Goal: Task Accomplishment & Management: Manage account settings

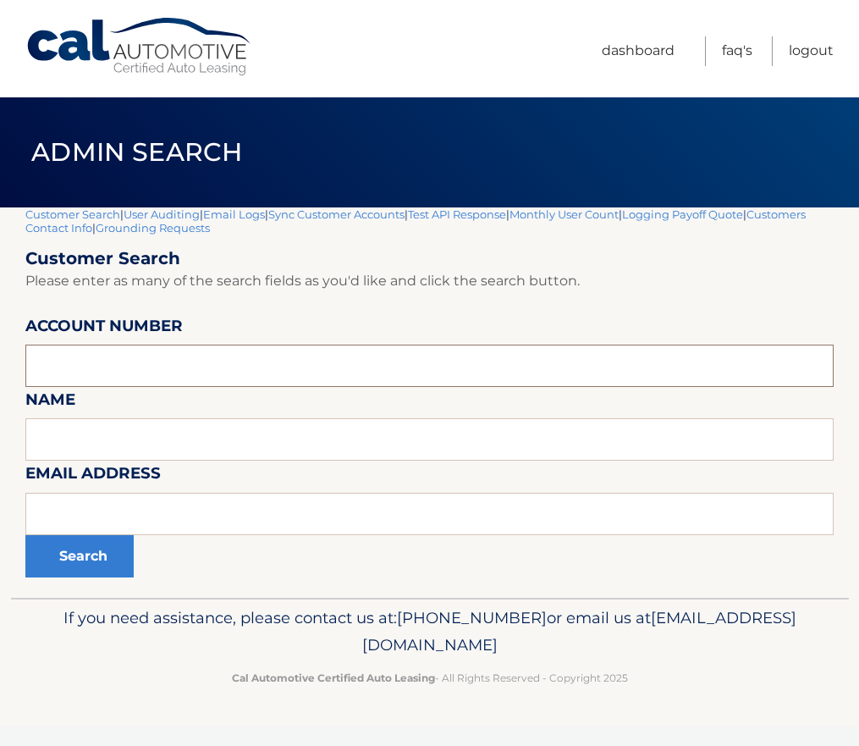
click at [156, 346] on input "text" at bounding box center [429, 366] width 809 height 42
paste input "44455946456"
type input "44455946456"
click at [101, 555] on button "Search" at bounding box center [79, 556] width 108 height 42
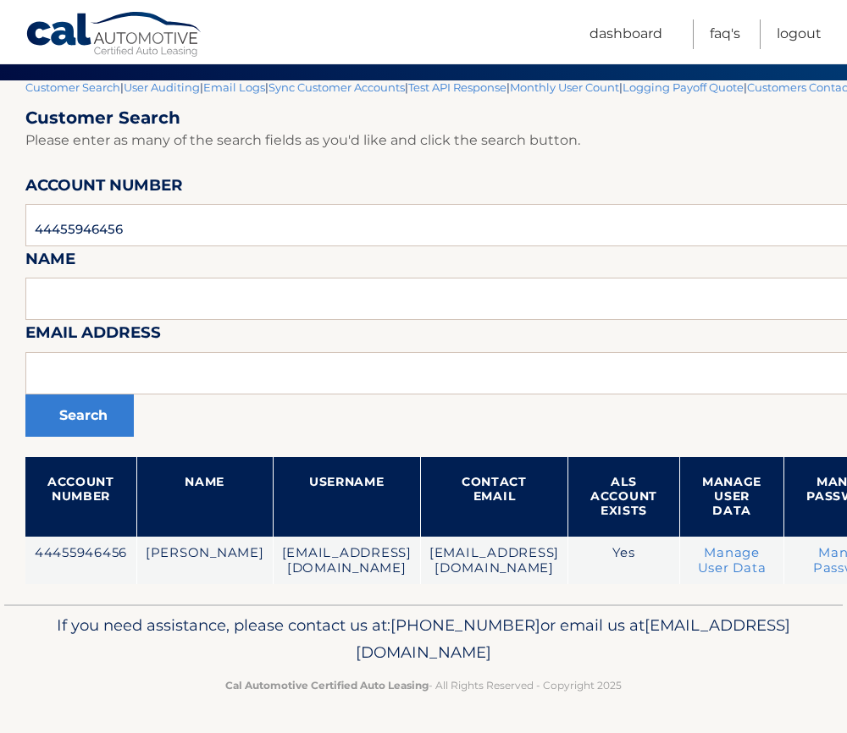
scroll to position [127, 268]
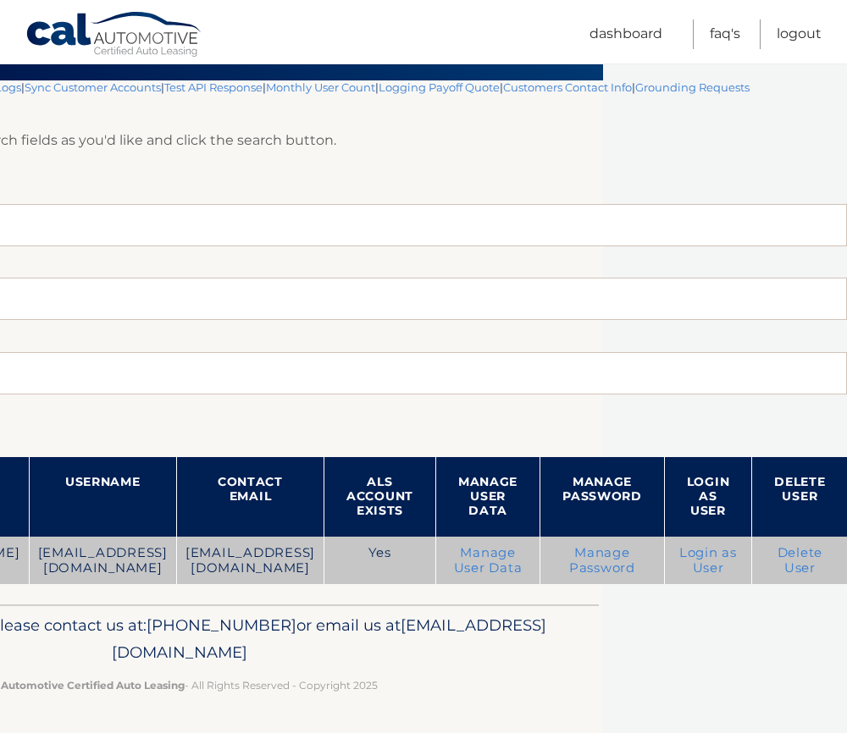
click at [709, 550] on link "Login as User" at bounding box center [708, 560] width 58 height 30
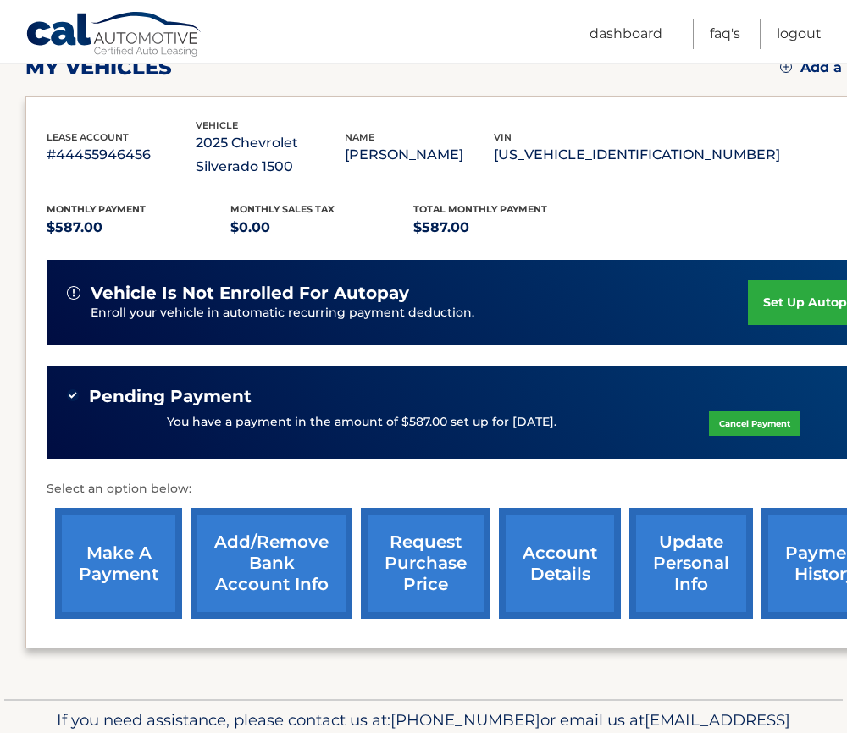
scroll to position [349, 0]
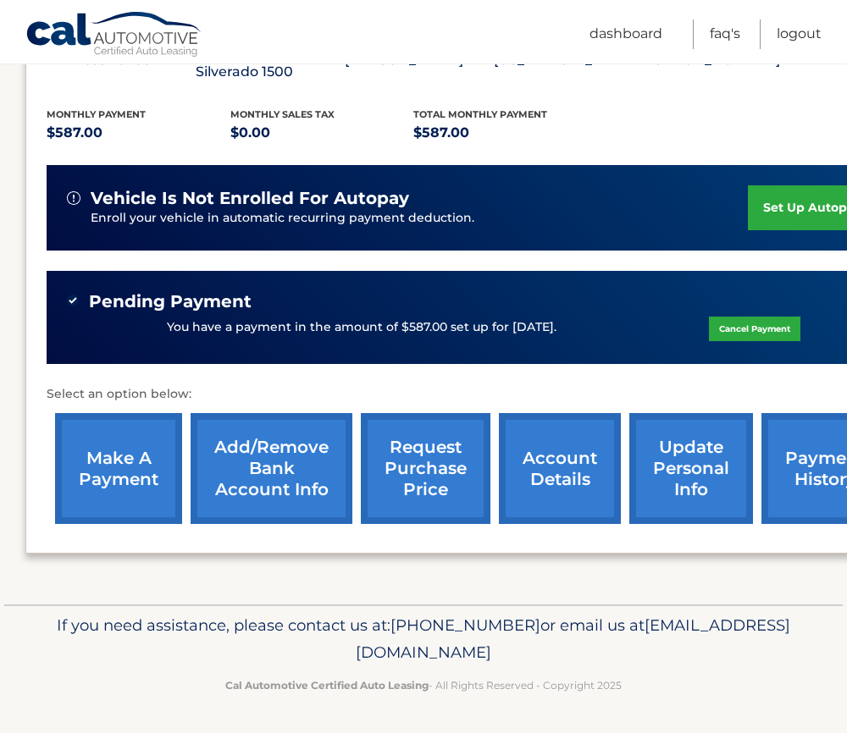
click at [129, 472] on link "make a payment" at bounding box center [118, 468] width 127 height 111
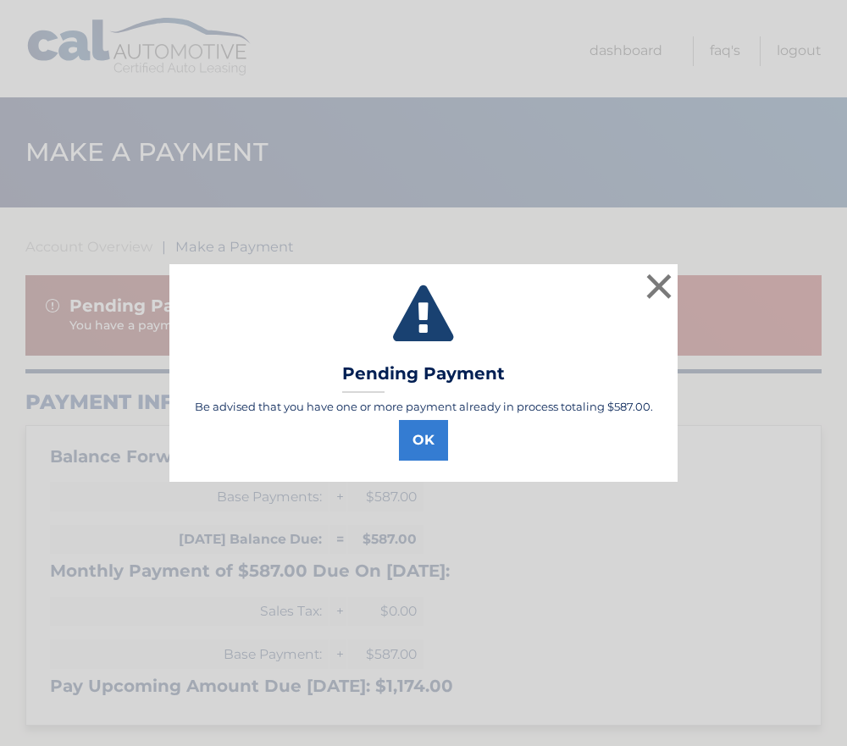
select select "M2RjZGQ2M2ItYzkyMS00MWZiLTg3MGItZTQ1MzllM2MyMzhj"
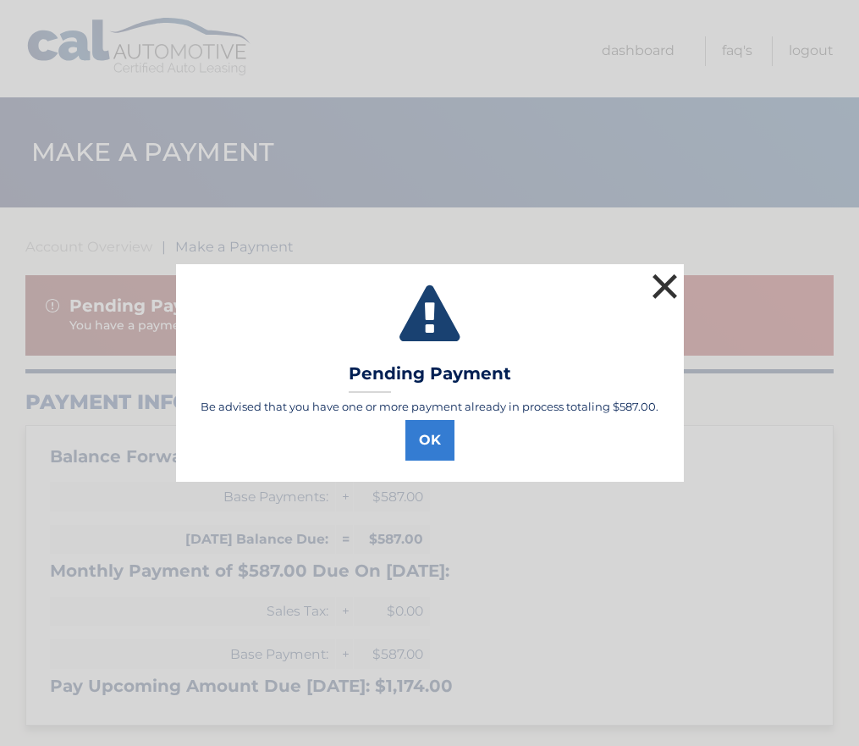
click at [663, 284] on button "×" at bounding box center [666, 286] width 34 height 34
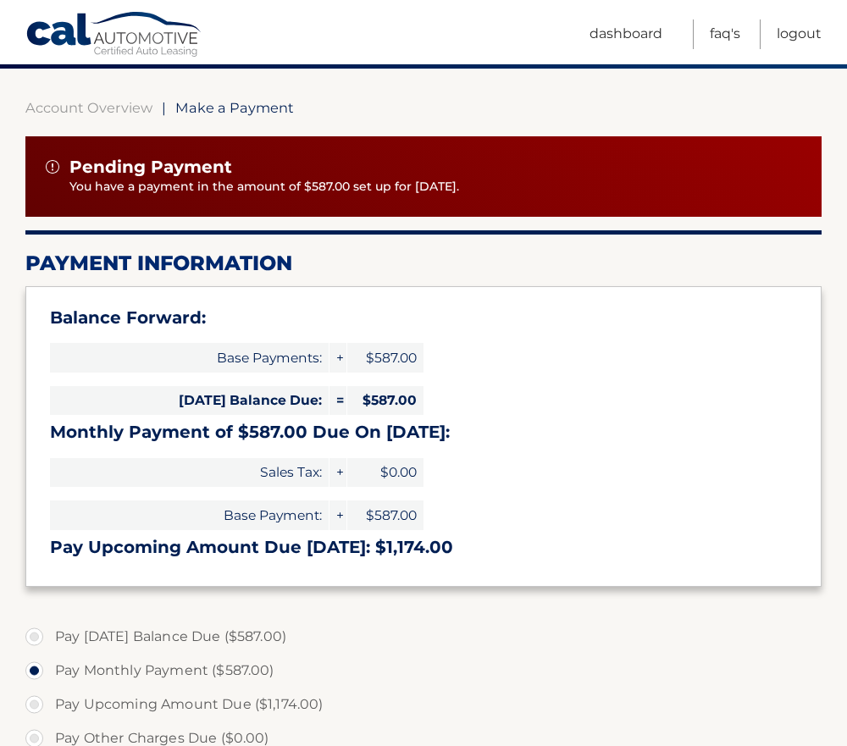
scroll to position [169, 0]
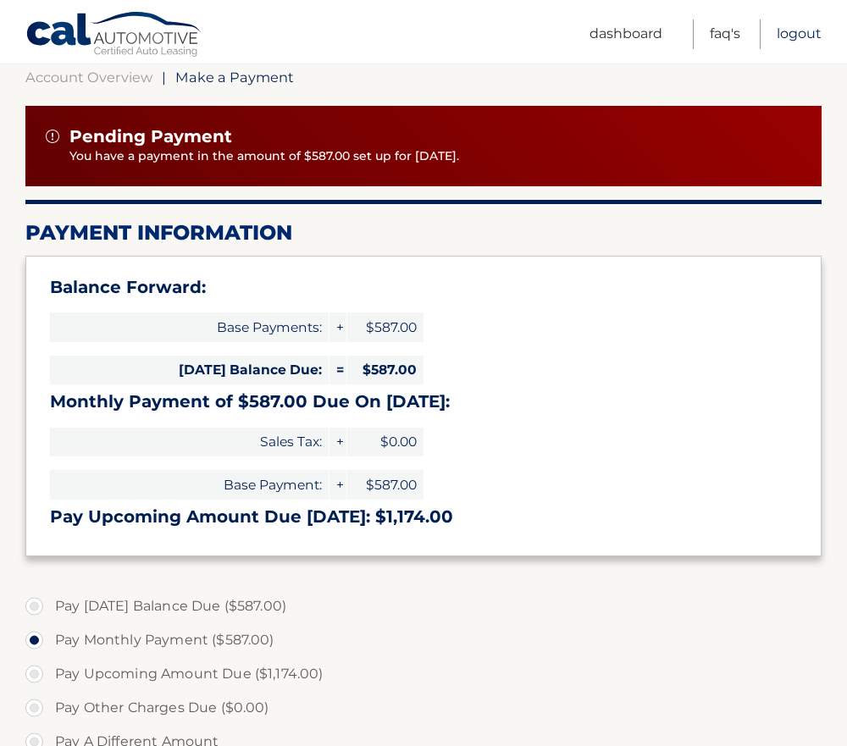
click at [791, 43] on link "Logout" at bounding box center [798, 34] width 45 height 30
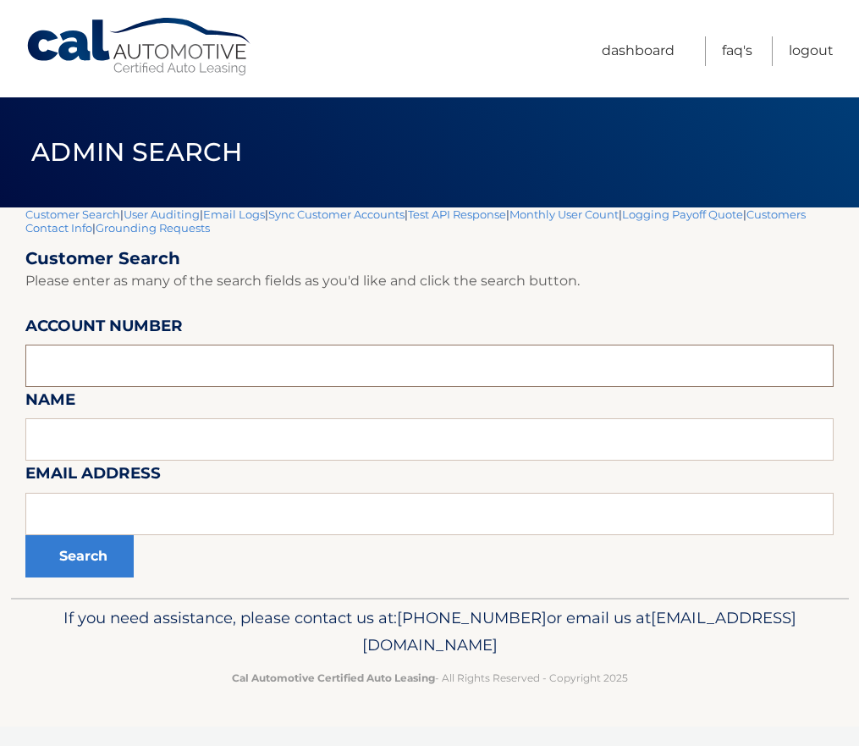
click at [113, 365] on input "text" at bounding box center [429, 366] width 809 height 42
paste input "44455533595"
type input "44455533595"
click at [91, 568] on button "Search" at bounding box center [79, 556] width 108 height 42
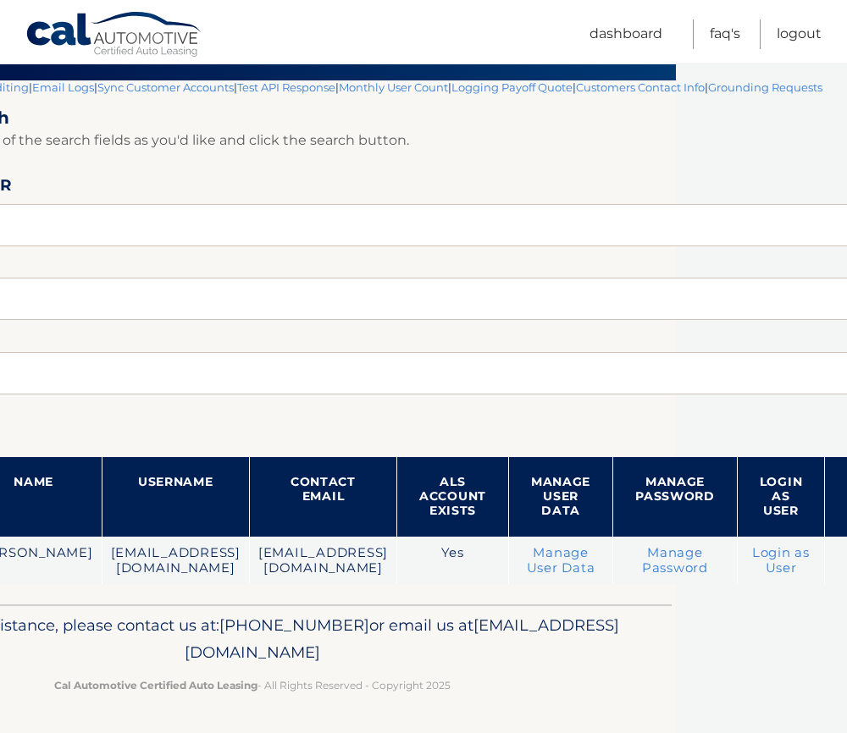
scroll to position [127, 262]
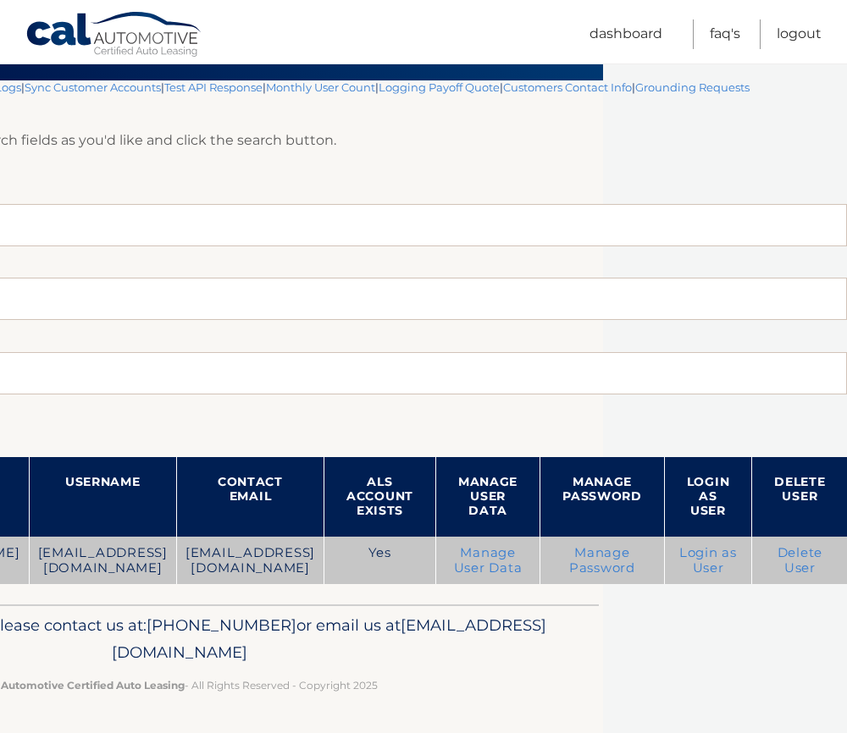
click at [695, 556] on link "Login as User" at bounding box center [708, 560] width 58 height 30
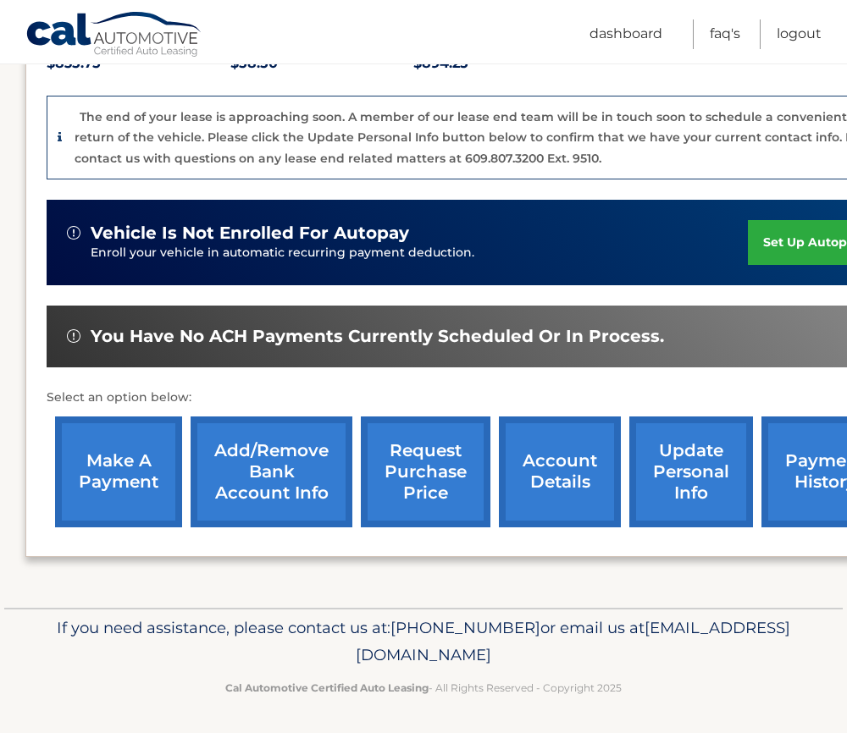
scroll to position [422, 0]
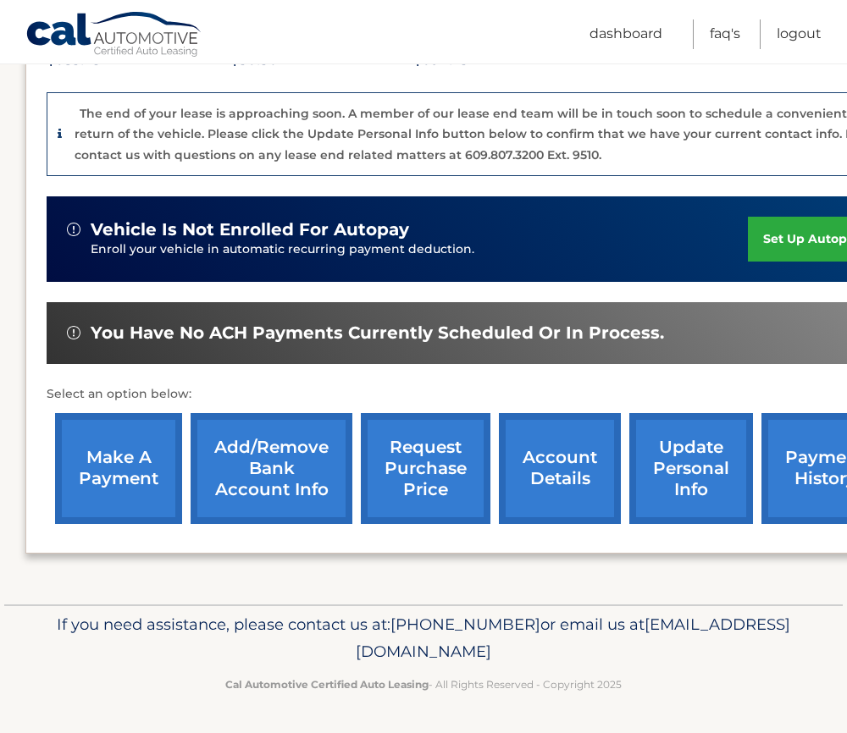
click at [567, 467] on link "account details" at bounding box center [560, 468] width 122 height 111
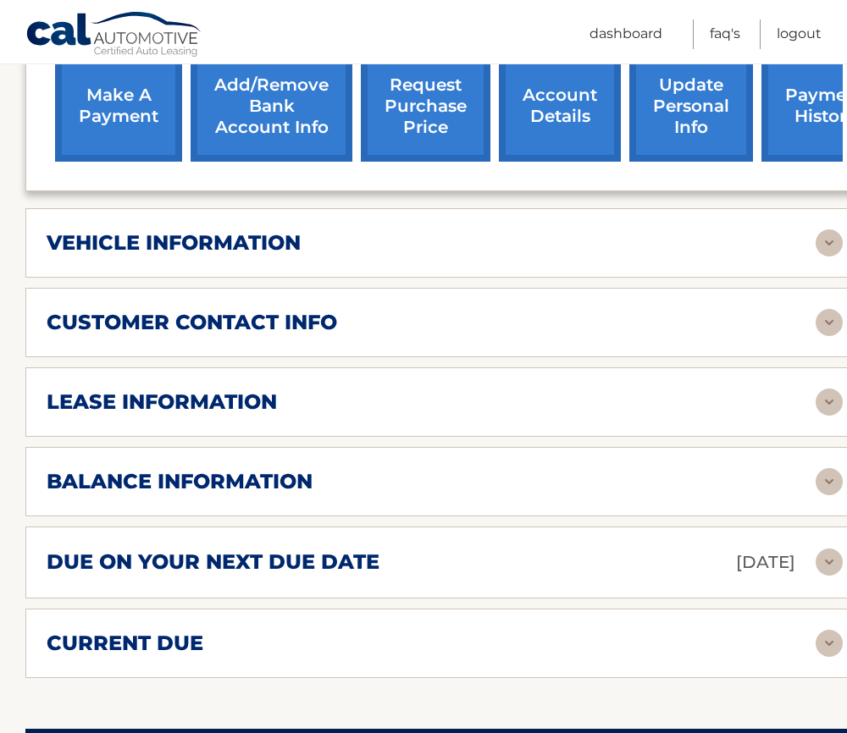
scroll to position [762, 0]
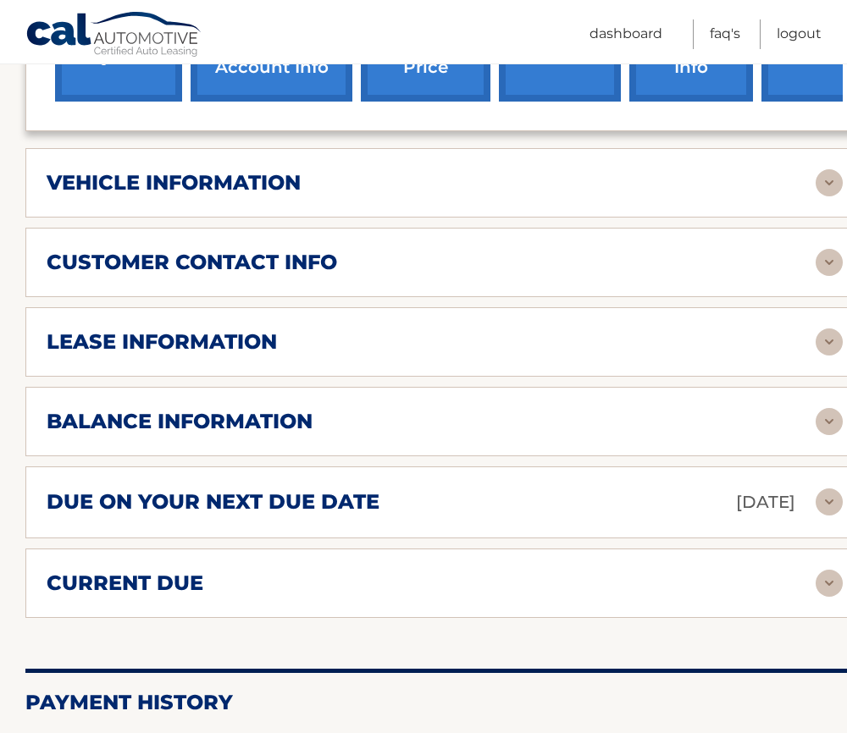
click at [275, 589] on div "current due" at bounding box center [431, 583] width 769 height 25
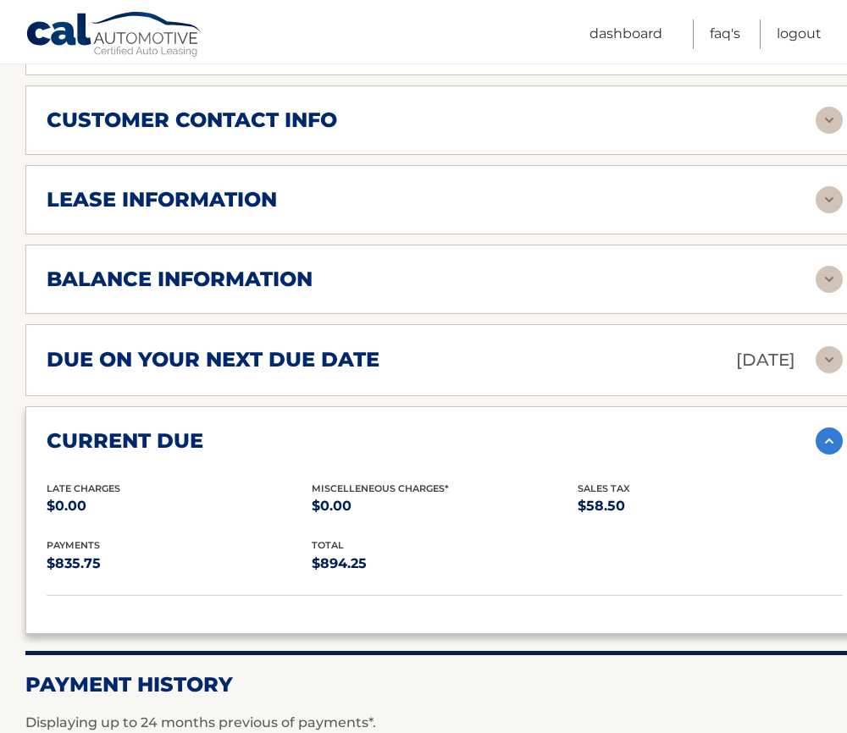
scroll to position [847, 0]
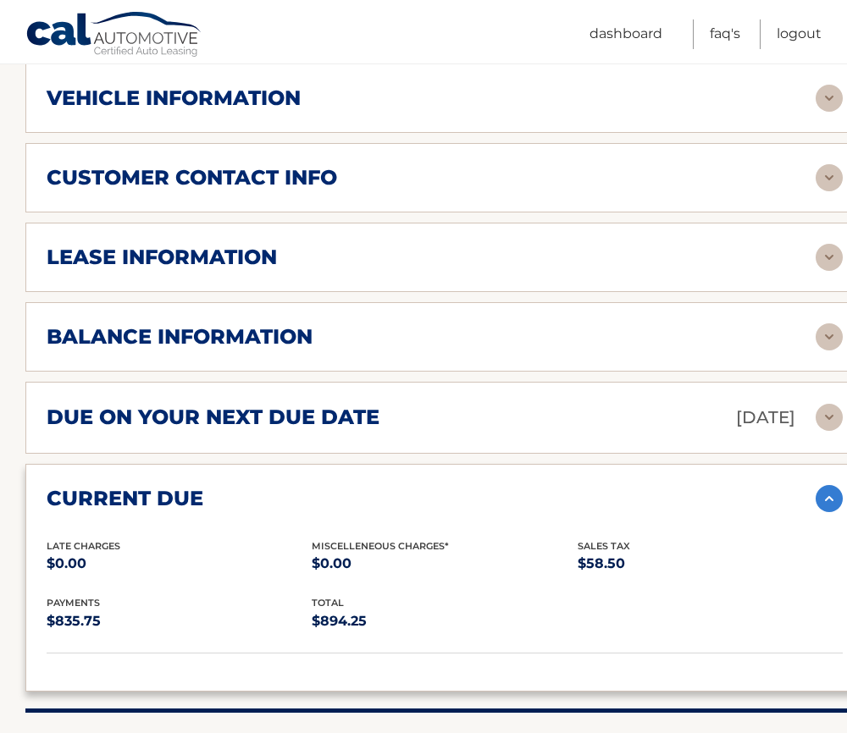
click at [386, 417] on div "due on your next due date Oct 17, 2025" at bounding box center [431, 418] width 769 height 30
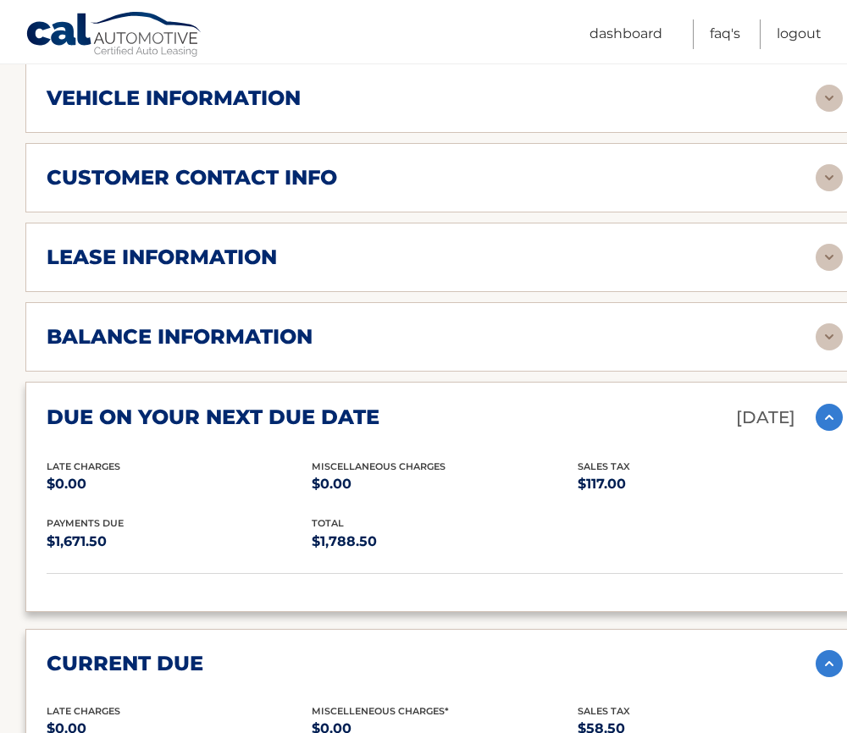
click at [337, 340] on div "balance information" at bounding box center [431, 336] width 769 height 25
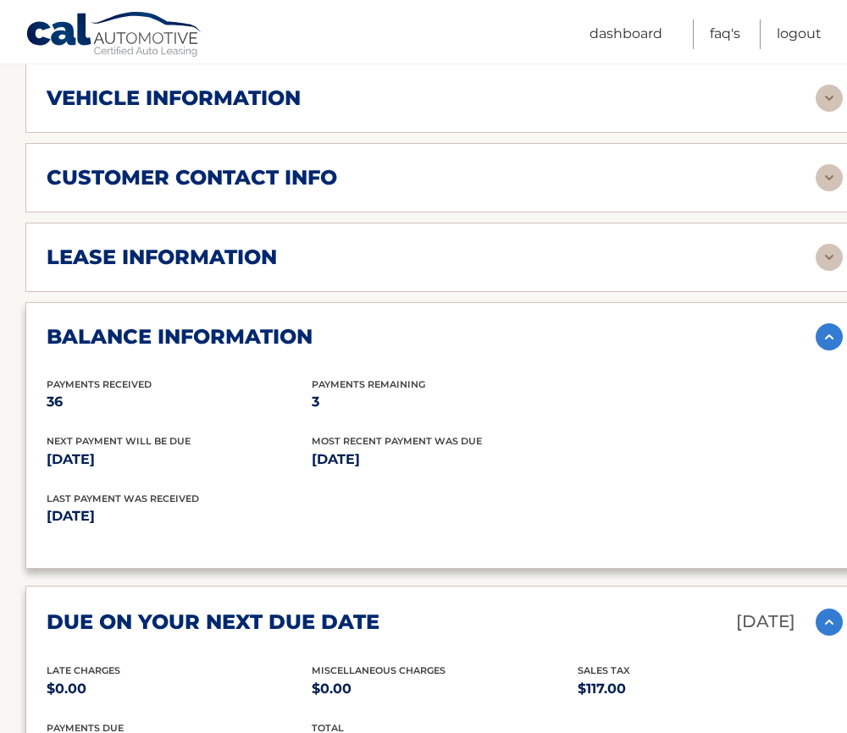
click at [335, 262] on div "lease information" at bounding box center [431, 257] width 769 height 25
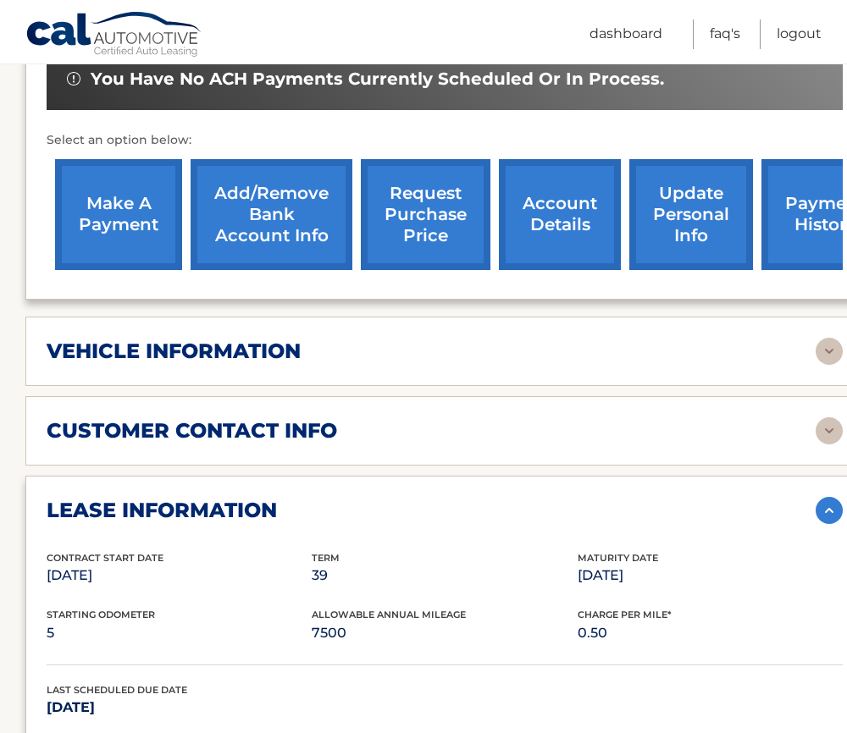
scroll to position [593, 0]
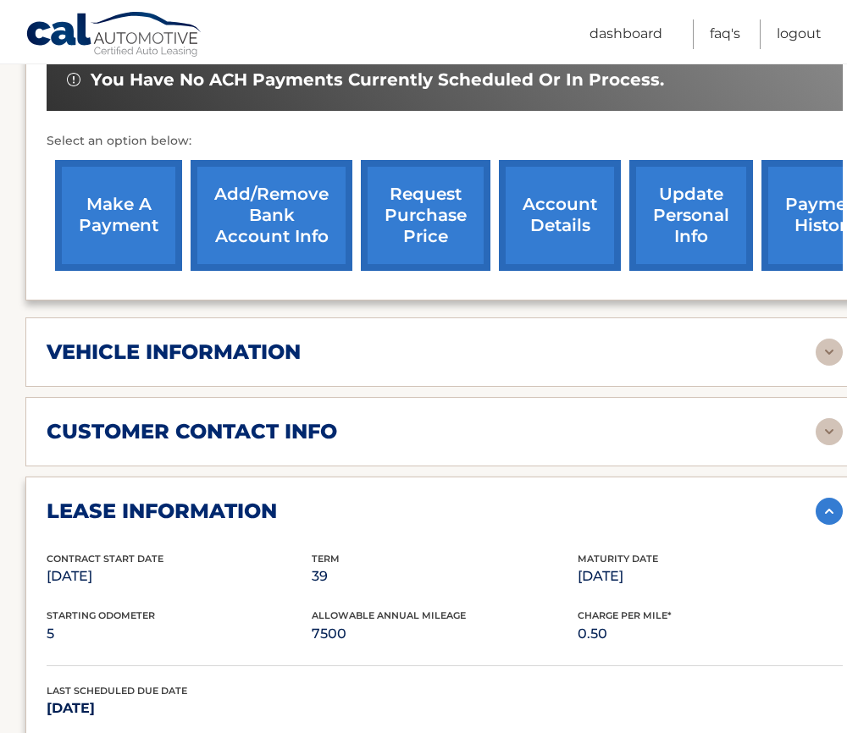
click at [307, 421] on h2 "customer contact info" at bounding box center [192, 431] width 290 height 25
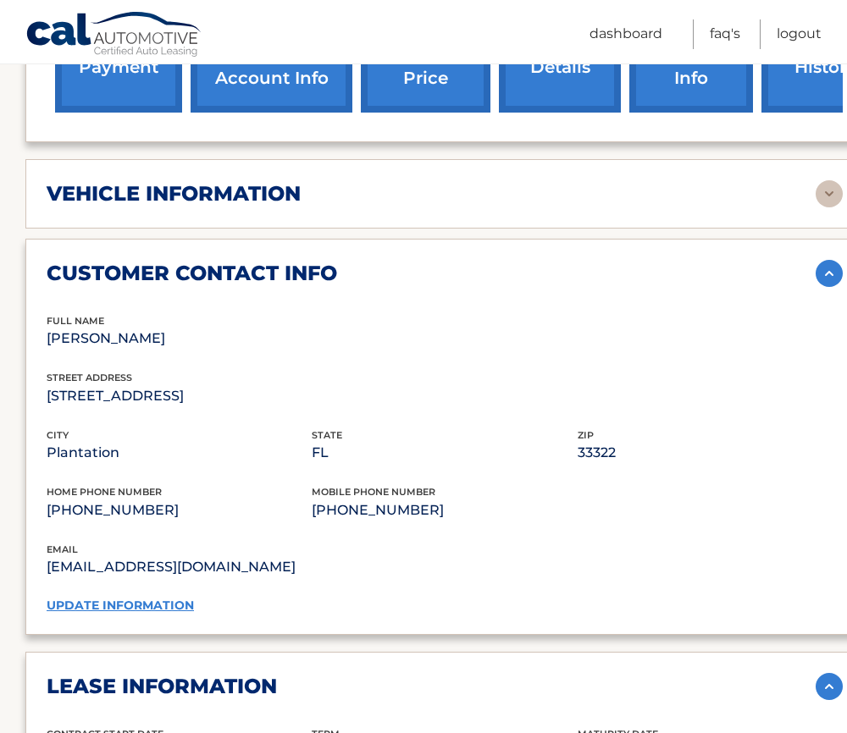
scroll to position [762, 0]
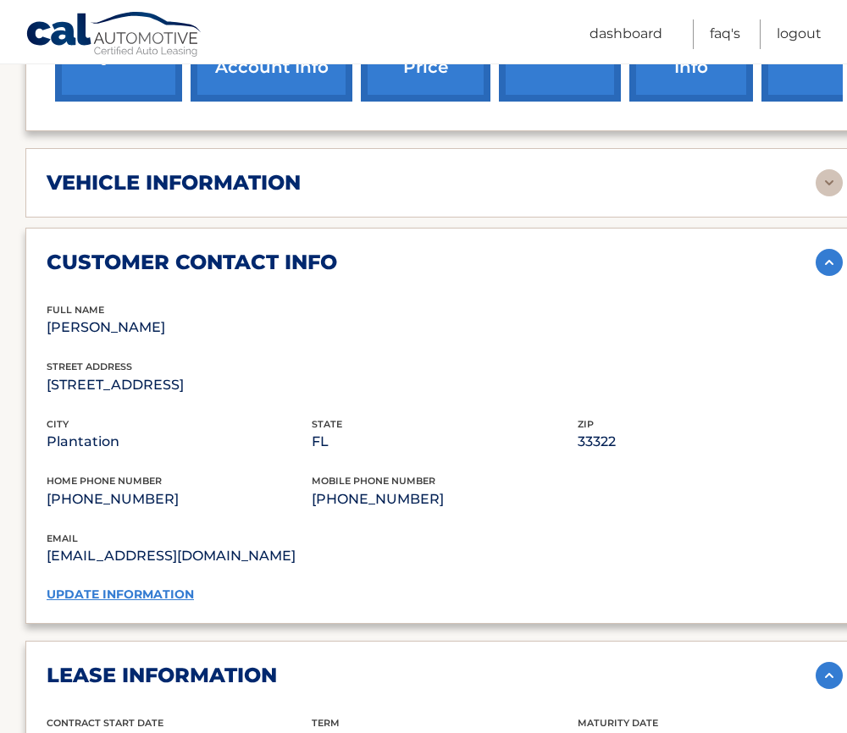
click at [329, 175] on div "vehicle information" at bounding box center [431, 182] width 769 height 25
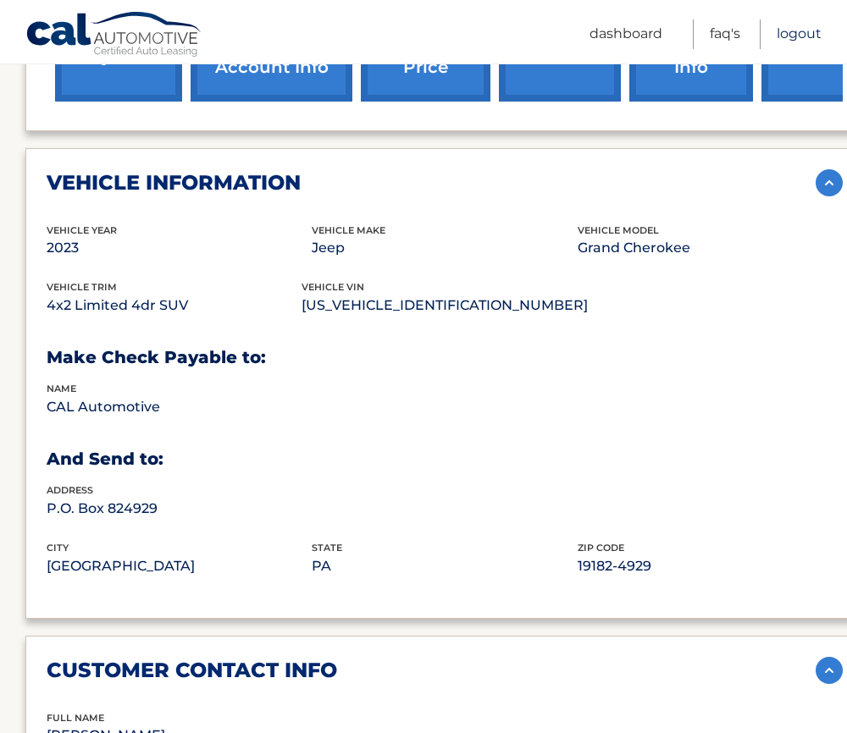
click at [799, 33] on link "Logout" at bounding box center [798, 34] width 45 height 30
